Goal: Navigation & Orientation: Find specific page/section

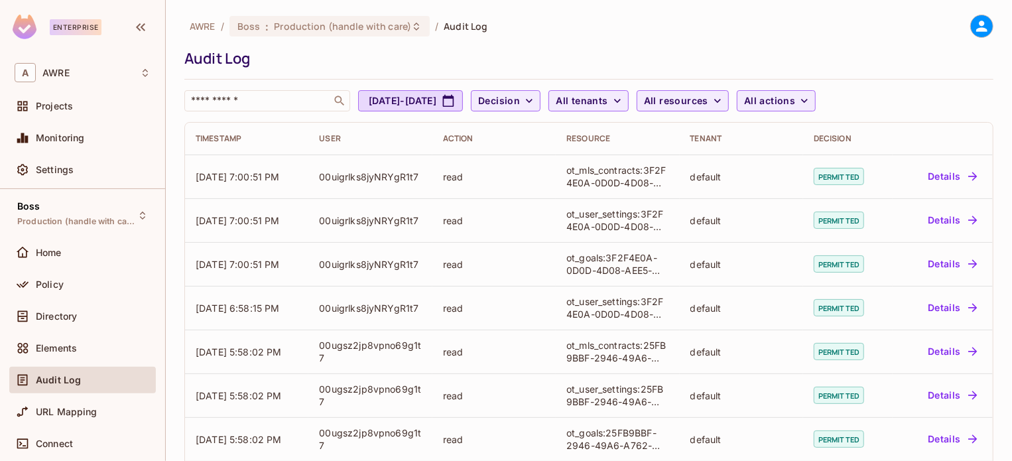
scroll to position [83, 0]
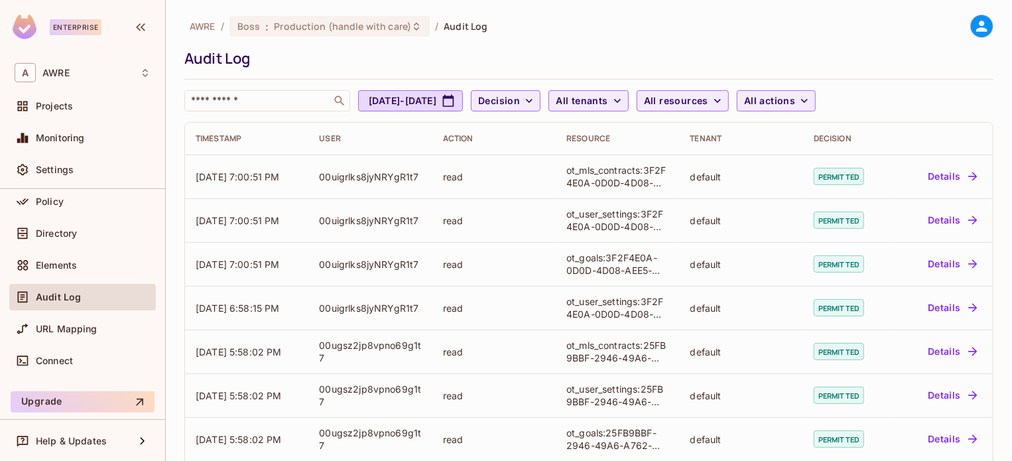
click at [72, 297] on span "Audit Log" at bounding box center [58, 297] width 45 height 11
click at [68, 263] on span "Elements" at bounding box center [56, 265] width 41 height 11
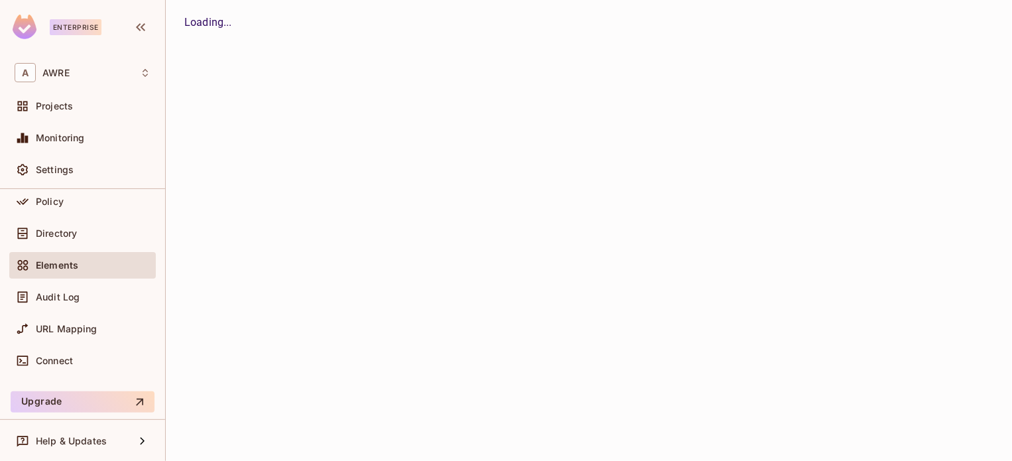
click at [71, 292] on span "Audit Log" at bounding box center [58, 297] width 44 height 11
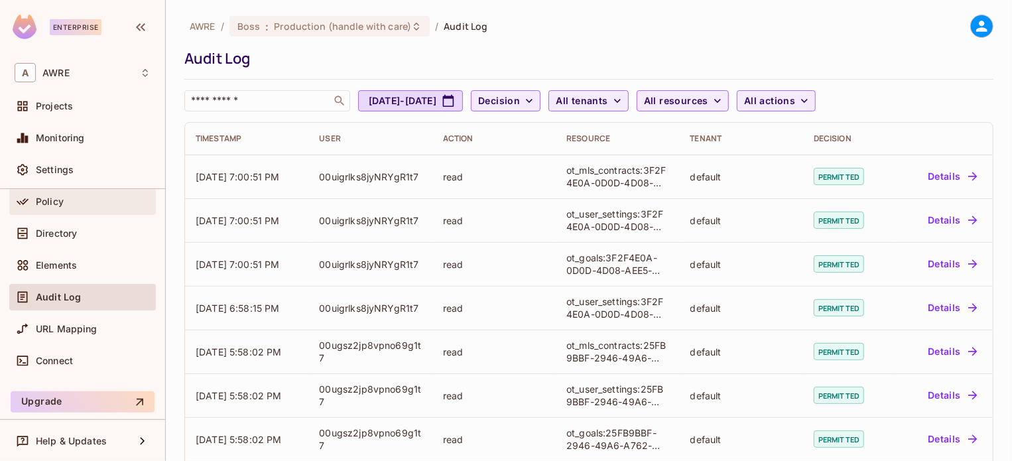
click at [98, 202] on div "Policy" at bounding box center [93, 201] width 115 height 11
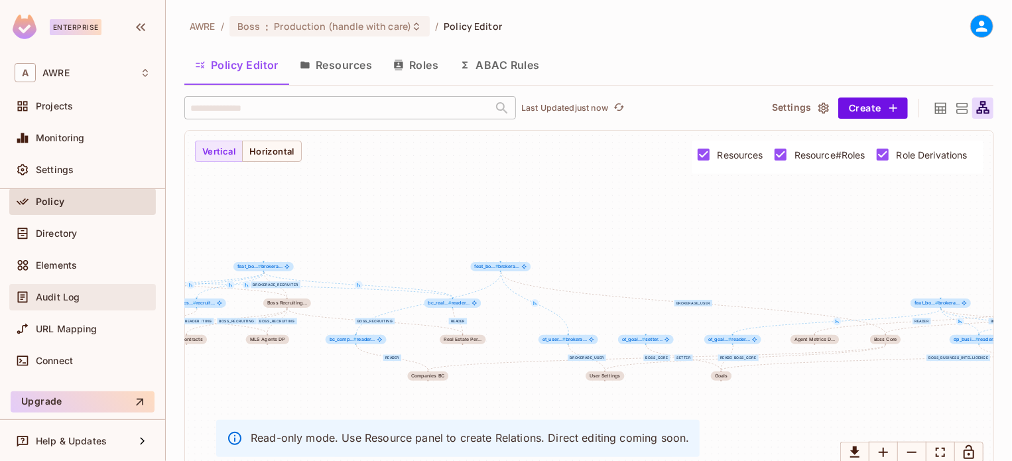
click at [74, 296] on span "Audit Log" at bounding box center [58, 297] width 44 height 11
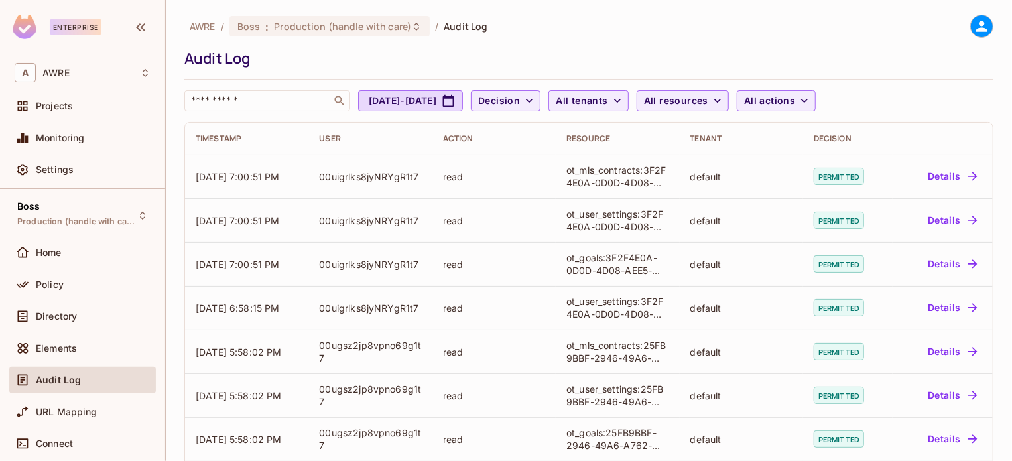
click at [72, 388] on div "Audit Log" at bounding box center [82, 380] width 147 height 27
